Goal: Check status: Check status

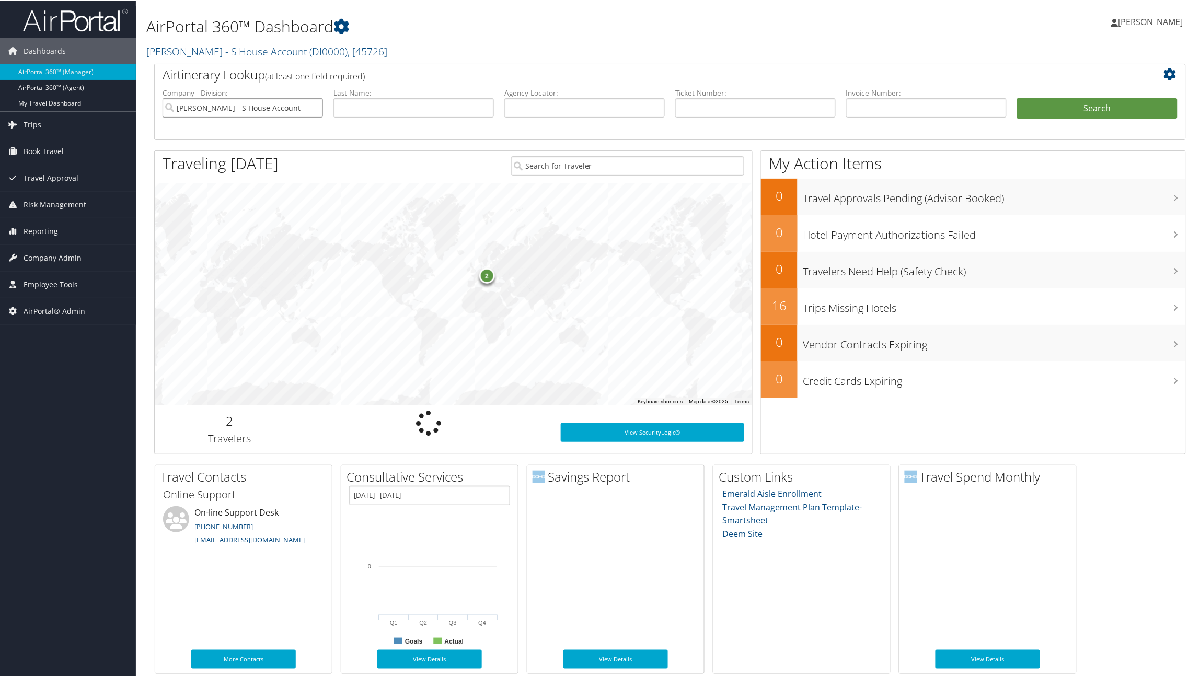
click at [315, 108] on input "[PERSON_NAME] - S House Account" at bounding box center [243, 106] width 160 height 19
click at [559, 106] on input "text" at bounding box center [584, 106] width 160 height 19
type input "maoshd"
click at [1017, 97] on button "Search" at bounding box center [1097, 107] width 160 height 21
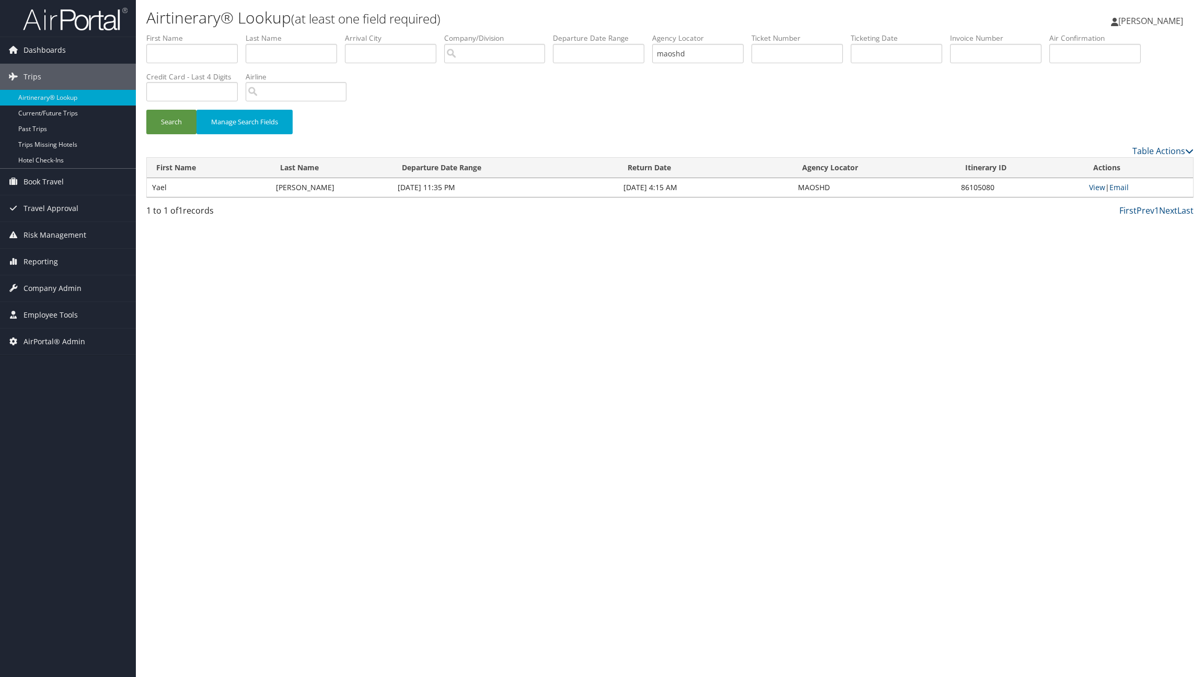
click at [1148, 344] on div "Airtinerary® Lookup (at least one field required) Stephanie Gibson Stephanie Gi…" at bounding box center [670, 338] width 1068 height 677
click at [1093, 186] on link "View" at bounding box center [1097, 187] width 16 height 10
click at [251, 324] on div "Airtinerary® Lookup (at least one field required) Stephanie Gibson Stephanie Gi…" at bounding box center [670, 338] width 1068 height 677
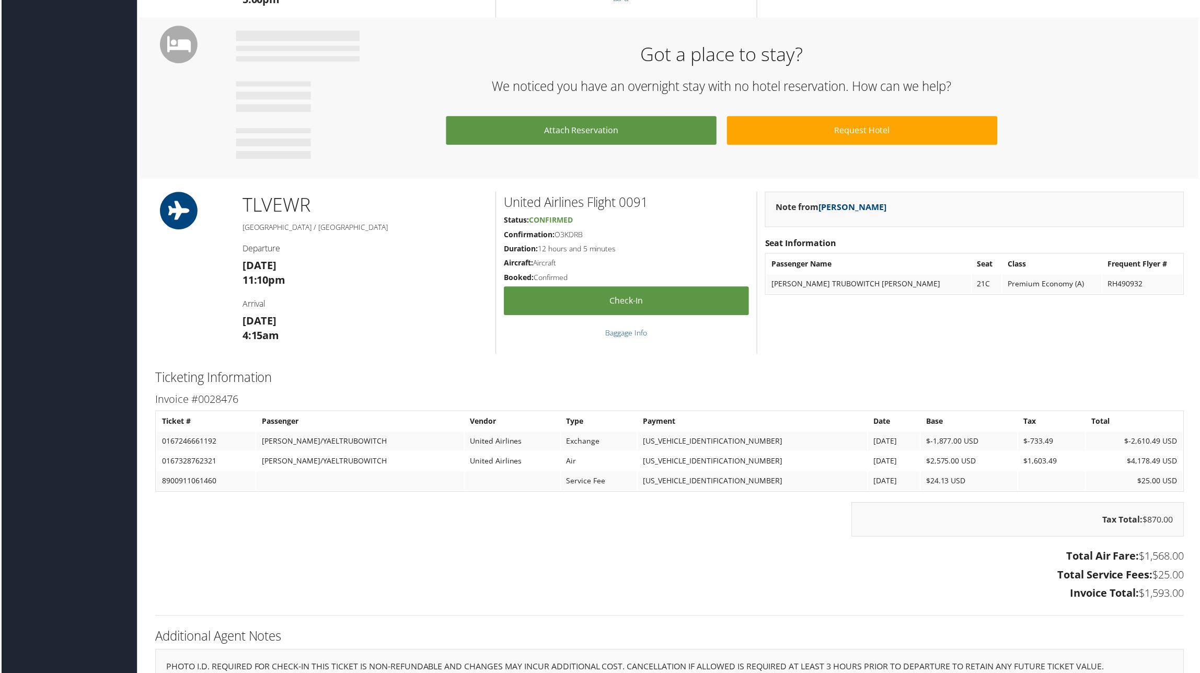
scroll to position [347, 0]
